Goal: Information Seeking & Learning: Find specific fact

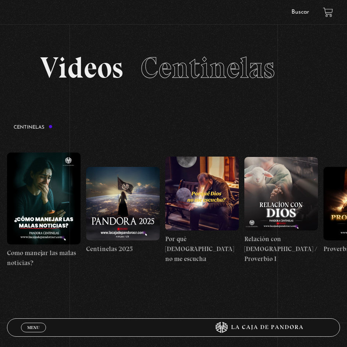
scroll to position [0, 5126]
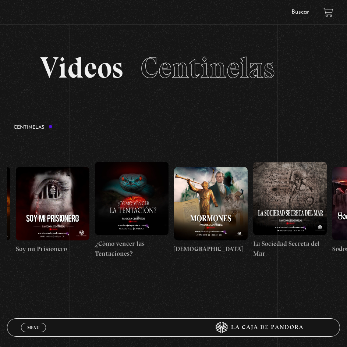
click at [306, 11] on link "Buscar" at bounding box center [300, 12] width 18 height 6
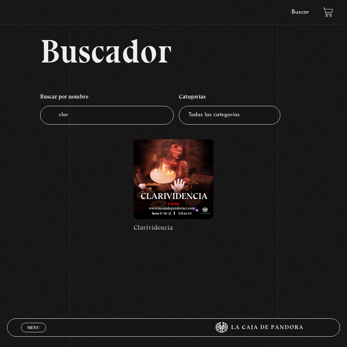
click at [193, 194] on figure at bounding box center [173, 179] width 80 height 80
